Goal: Check status: Check status

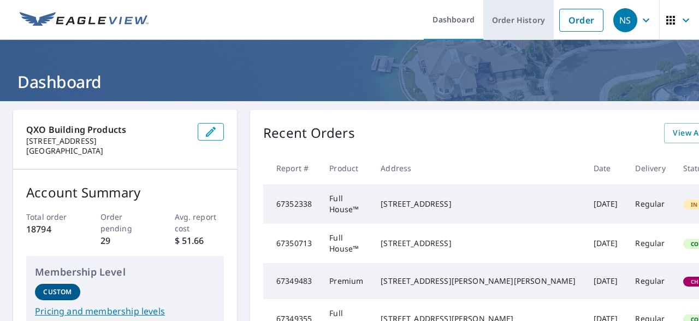
click at [527, 26] on link "Order History" at bounding box center [519, 20] width 70 height 40
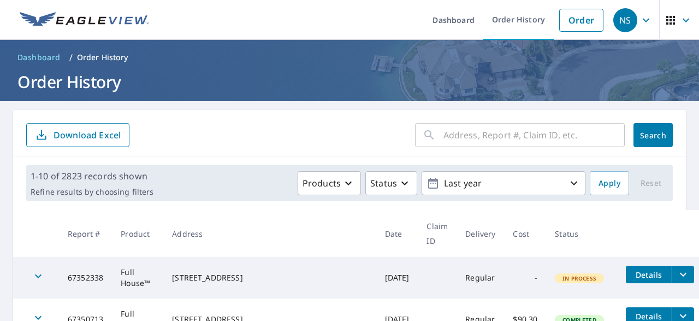
click at [535, 135] on input "text" at bounding box center [534, 135] width 181 height 31
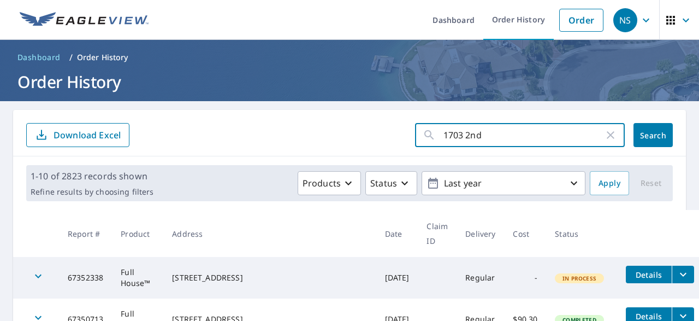
type input "1703 2nd"
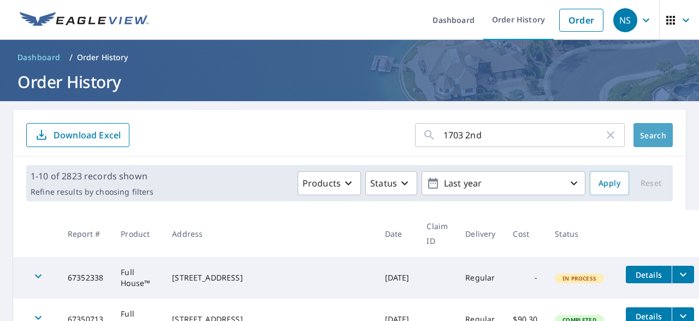
click at [653, 131] on span "Search" at bounding box center [654, 135] width 22 height 10
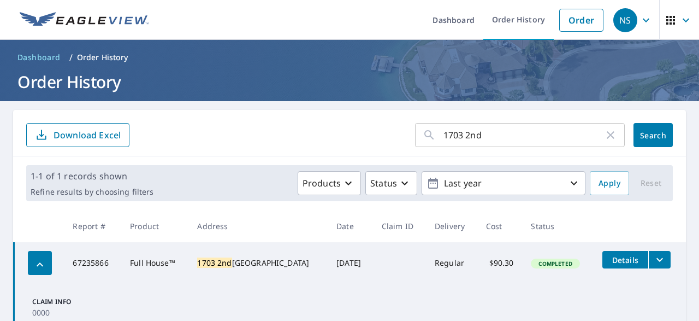
scroll to position [46, 0]
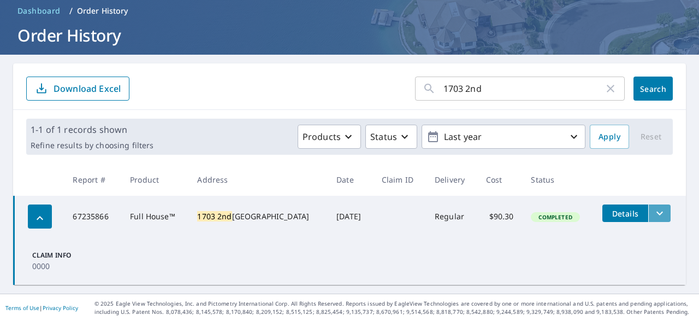
click at [661, 213] on icon "filesDropdownBtn-67235866" at bounding box center [659, 213] width 13 height 13
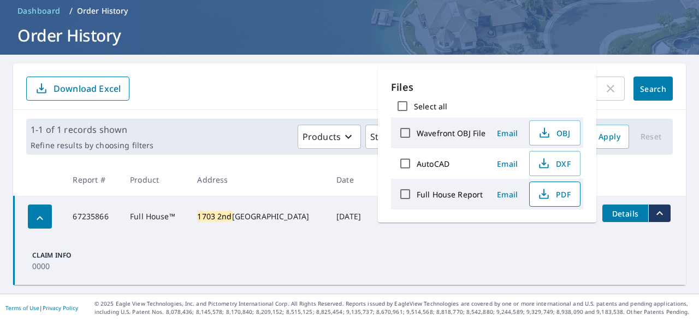
click at [556, 193] on span "PDF" at bounding box center [554, 193] width 35 height 13
